Goal: Navigation & Orientation: Find specific page/section

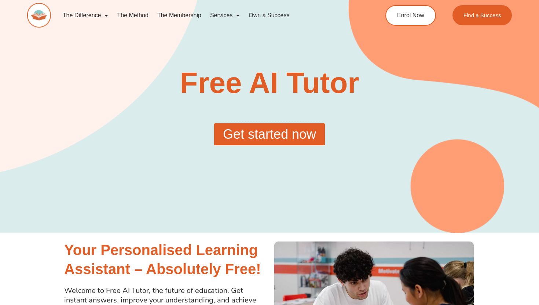
click at [302, 139] on span "Get started now" at bounding box center [269, 134] width 93 height 13
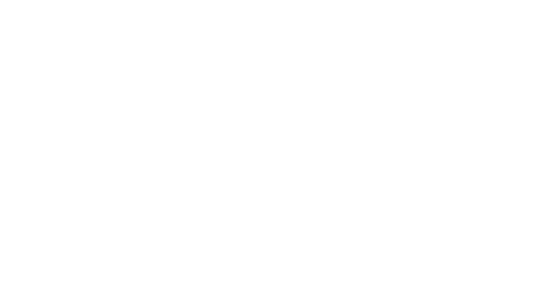
scroll to position [120, 0]
